Goal: Information Seeking & Learning: Learn about a topic

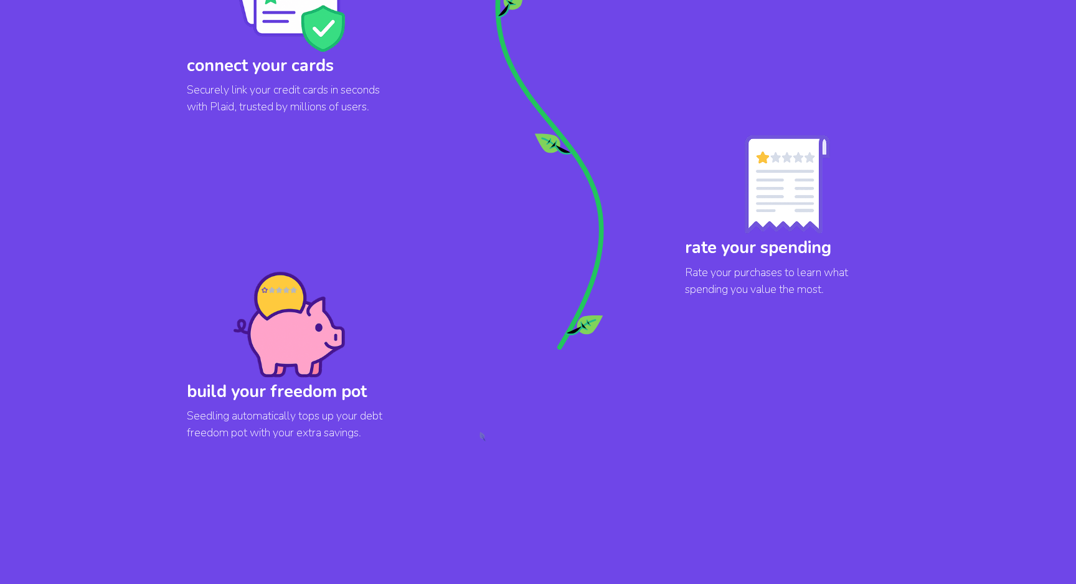
scroll to position [1050, 0]
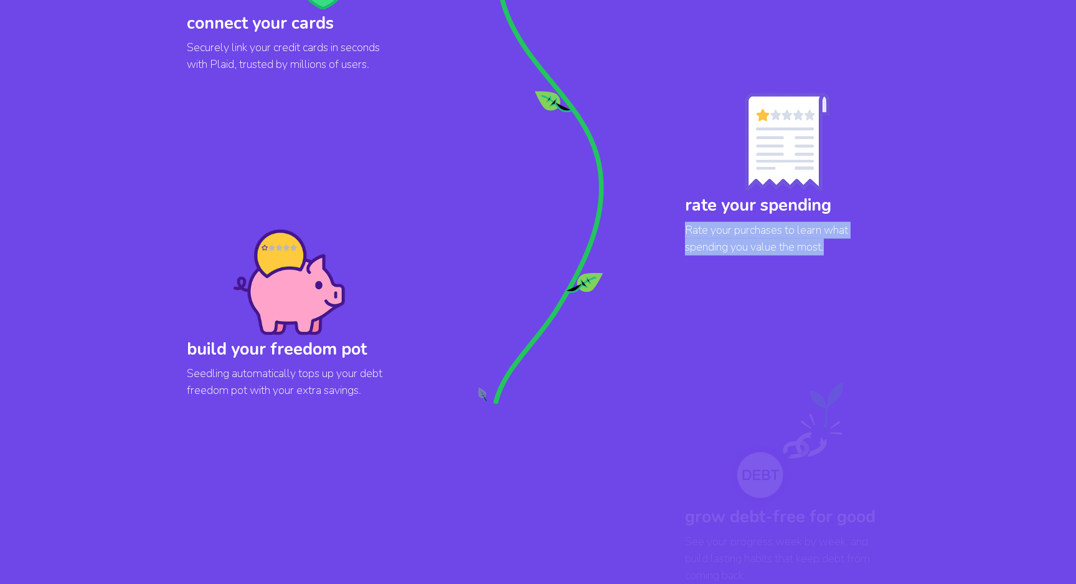
copy p "Rate your purchases to learn what spending you value the most."
drag, startPoint x: 829, startPoint y: 247, endPoint x: 681, endPoint y: 234, distance: 148.1
click at [681, 234] on div "rate your spending Rate your purchases to learn what spending you value the mos…" at bounding box center [787, 179] width 224 height 191
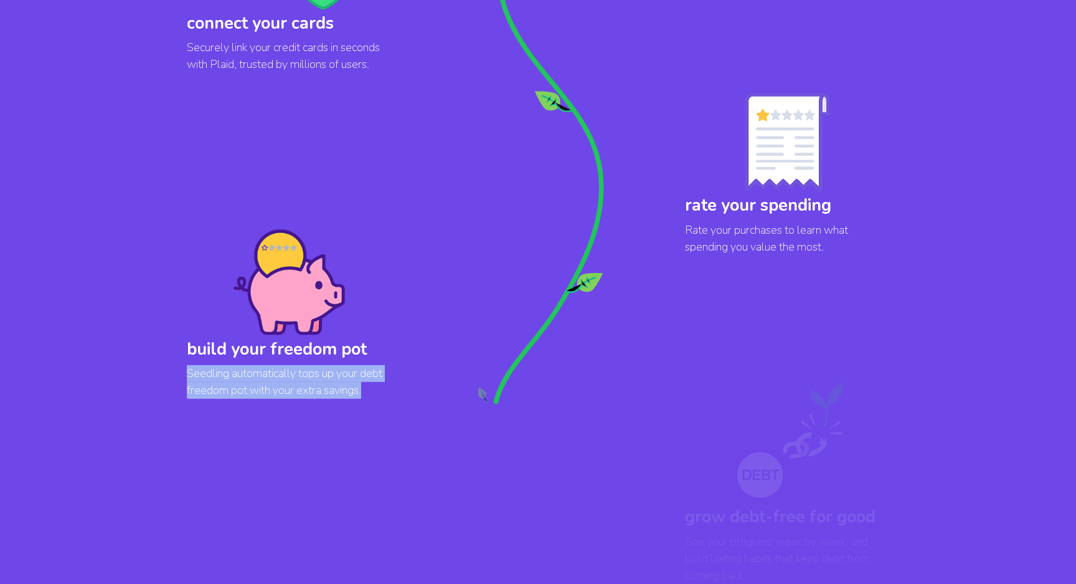
copy p "Seedling automatically tops up your debt freedom pot with your extra savings."
drag, startPoint x: 186, startPoint y: 375, endPoint x: 384, endPoint y: 387, distance: 198.4
click at [384, 387] on div "build your freedom pot Seedling automatically tops up your debt freedom pot wit…" at bounding box center [289, 319] width 224 height 198
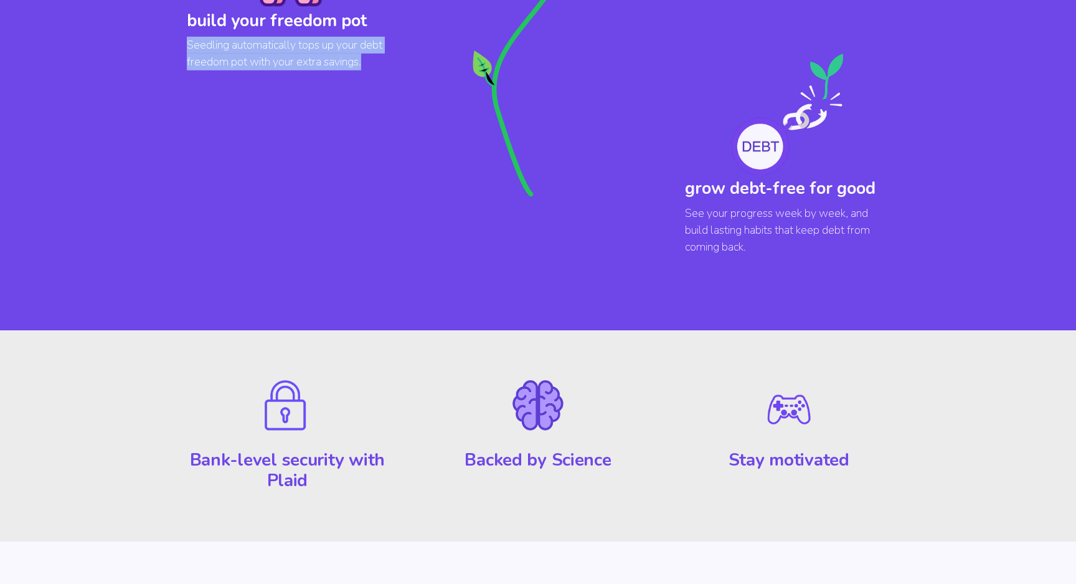
scroll to position [1450, 0]
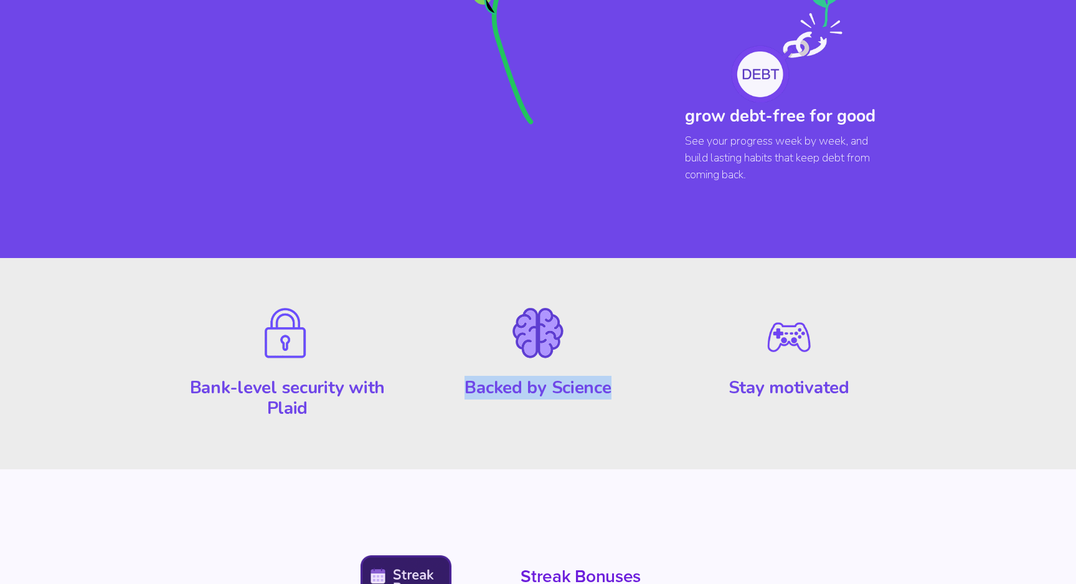
copy h3 "Backed by Science"
drag, startPoint x: 461, startPoint y: 390, endPoint x: 626, endPoint y: 386, distance: 165.1
click at [626, 386] on h3 "Backed by Science" at bounding box center [538, 387] width 216 height 21
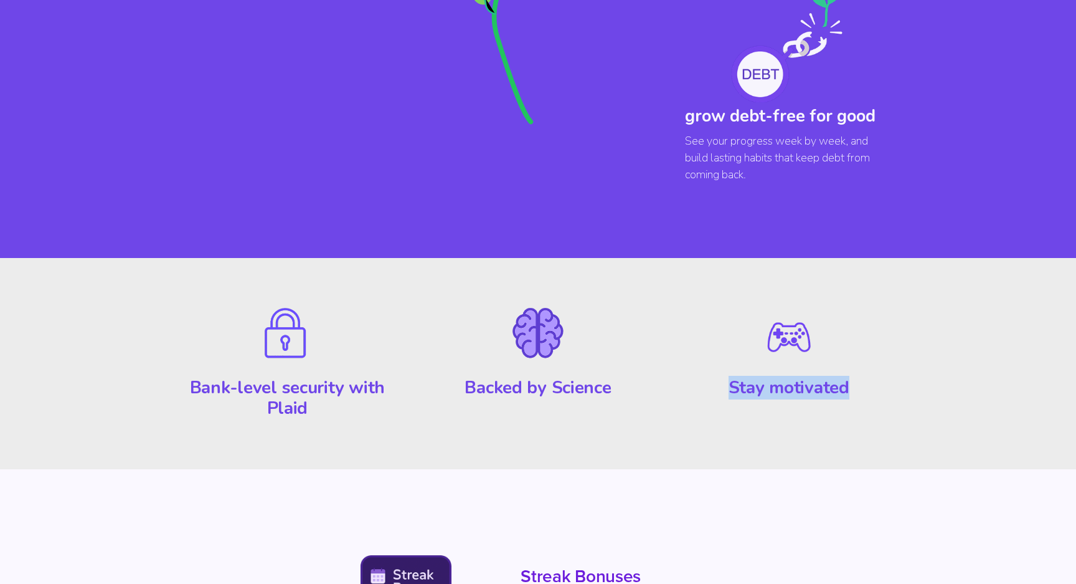
copy h3 "Stay motivated"
drag, startPoint x: 728, startPoint y: 389, endPoint x: 857, endPoint y: 388, distance: 128.9
click at [857, 388] on h3 "Stay motivated" at bounding box center [789, 387] width 216 height 21
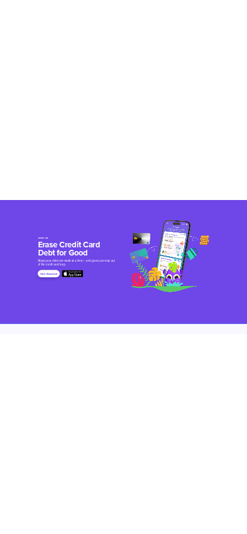
scroll to position [0, 0]
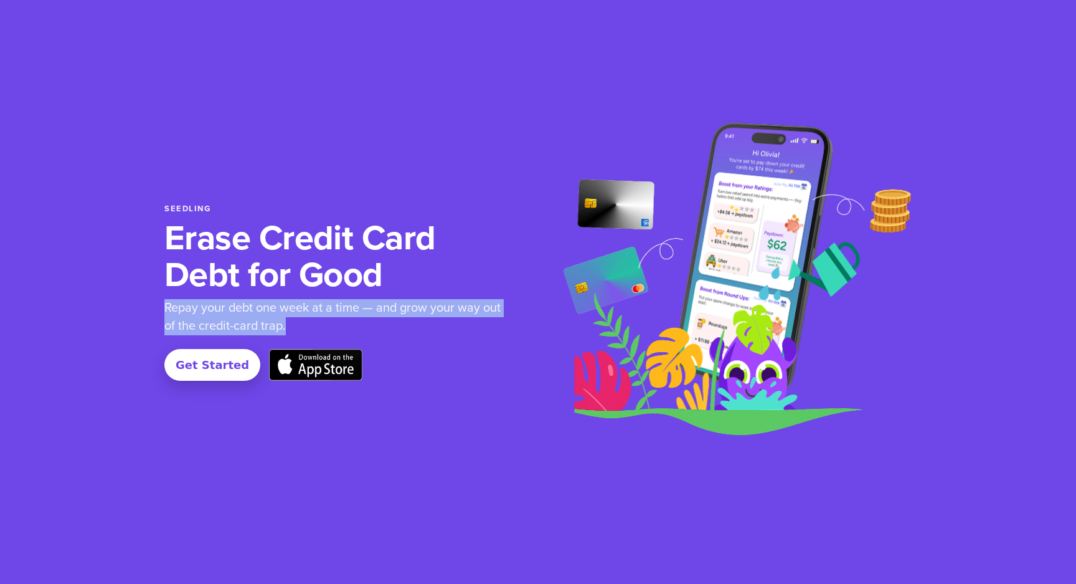
drag, startPoint x: 290, startPoint y: 329, endPoint x: 158, endPoint y: 310, distance: 133.4
click at [158, 310] on section "Seedling Erase Credit Card Debt for Good Repay your debt one week at a time — a…" at bounding box center [538, 292] width 1076 height 584
click at [307, 327] on p "Repay your debt one week at a time — and grow your way out of the credit-card t…" at bounding box center [336, 317] width 344 height 36
copy p "Repay your debt one week at a time — and grow your way out of the credit-card t…"
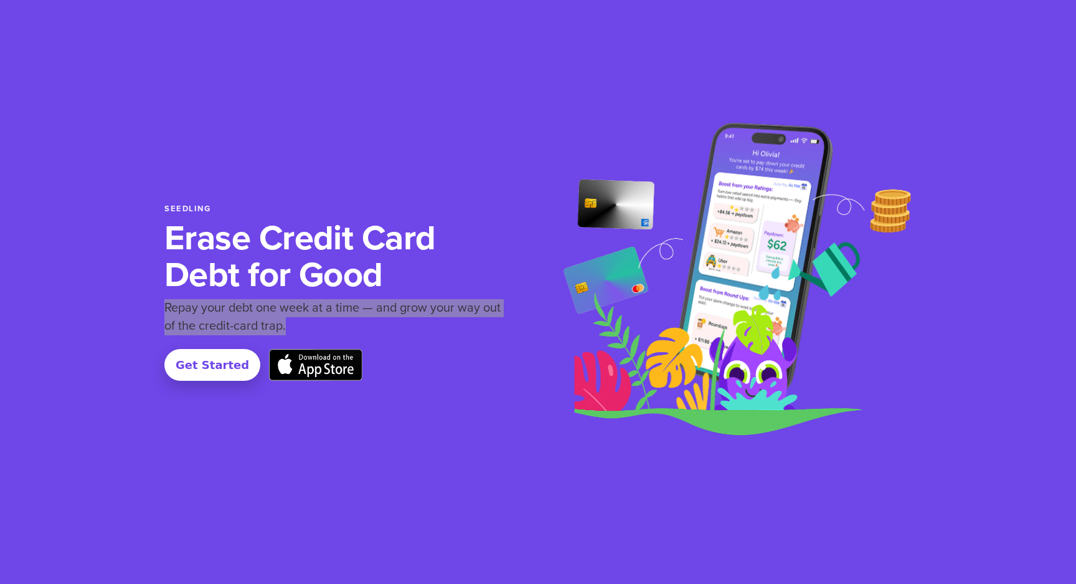
drag, startPoint x: 286, startPoint y: 324, endPoint x: 155, endPoint y: 309, distance: 132.3
click at [155, 309] on section "Seedling Erase Credit Card Debt for Good Repay your debt one week at a time — a…" at bounding box center [538, 292] width 1076 height 584
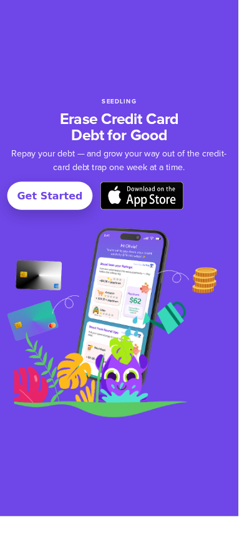
scroll to position [0, 1992]
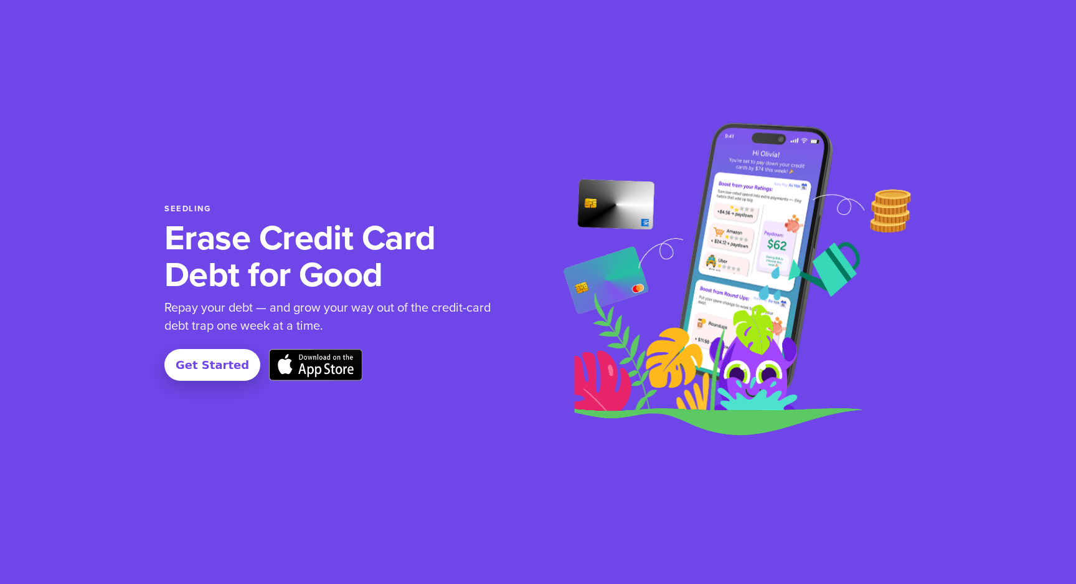
click at [427, 341] on div "Seedling Erase Credit Card Debt for Good Repay your debt — and grow your way ou…" at bounding box center [348, 291] width 369 height 177
click at [553, 212] on div "Seedling Erase Credit Card Debt for Good Repay your debt — and grow your way ou…" at bounding box center [537, 292] width 747 height 412
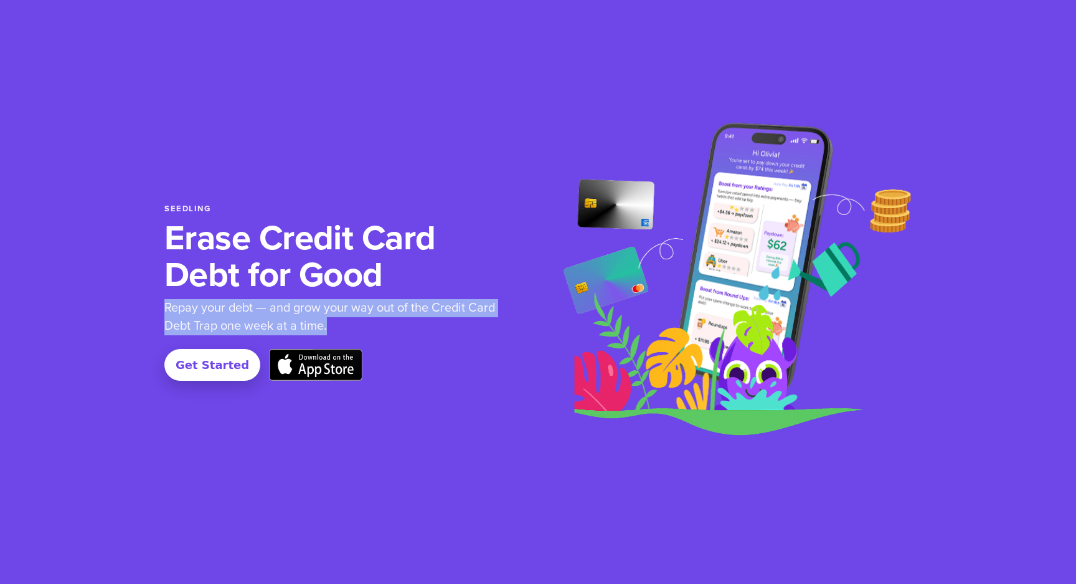
copy p "Repay your debt — and grow your way out of the Credit Card Debt Trap one week a…"
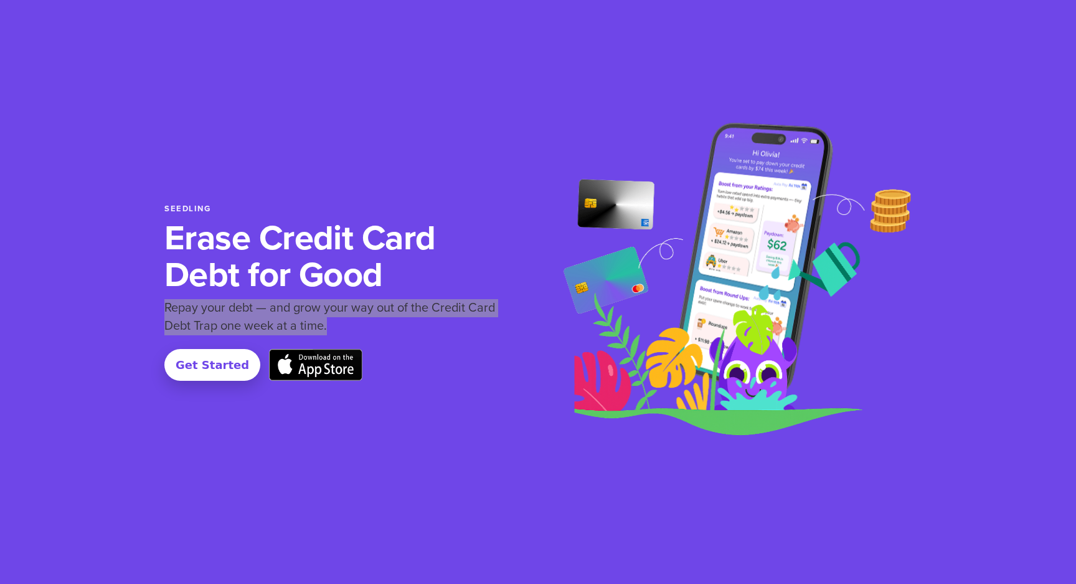
drag, startPoint x: 341, startPoint y: 328, endPoint x: 154, endPoint y: 311, distance: 188.2
click at [154, 311] on section "Seedling Erase Credit Card Debt for Good Repay your debt — and grow your way ou…" at bounding box center [538, 292] width 1076 height 584
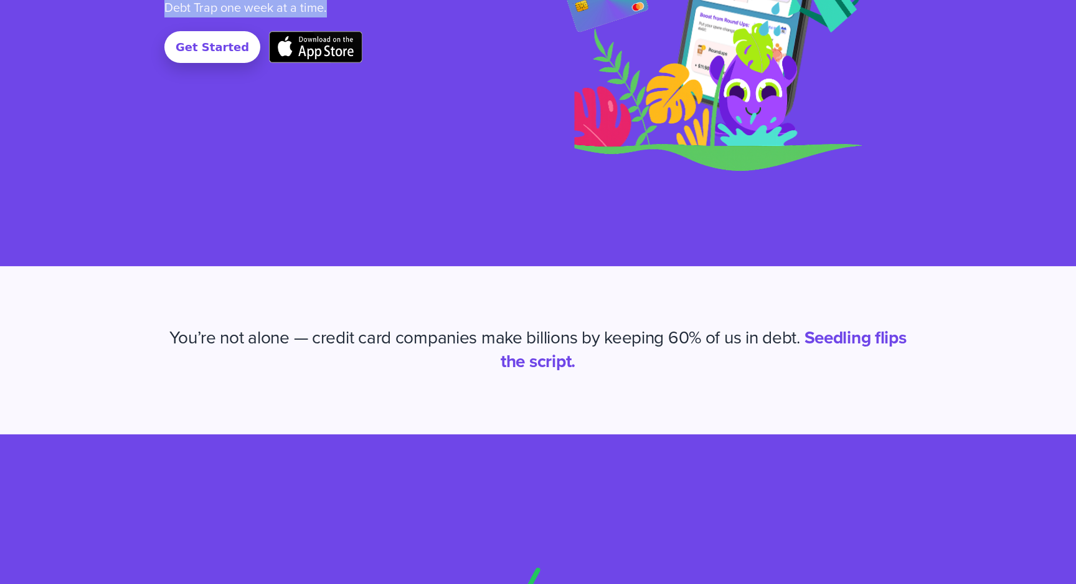
scroll to position [0, 0]
